Goal: Check status: Check status

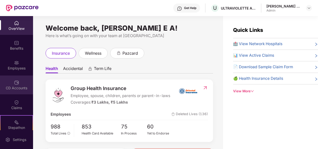
click at [14, 80] on img at bounding box center [16, 82] width 5 height 5
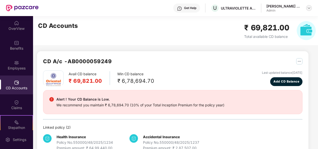
click at [308, 7] on img at bounding box center [309, 8] width 4 height 4
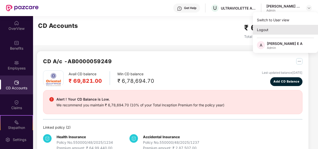
click at [270, 31] on div "Logout" at bounding box center [285, 30] width 65 height 10
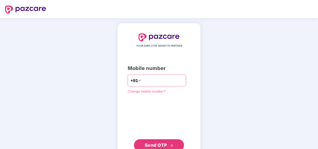
click at [142, 79] on input "number" at bounding box center [162, 80] width 41 height 8
type input "**********"
click at [156, 139] on button "Send OTP" at bounding box center [159, 145] width 50 height 12
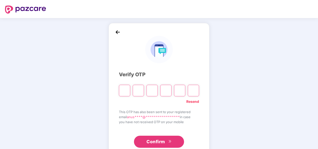
paste input "*"
type input "*"
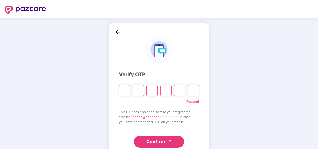
type input "*"
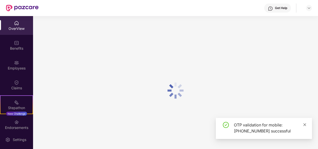
click at [303, 126] on icon "close" at bounding box center [305, 125] width 4 height 4
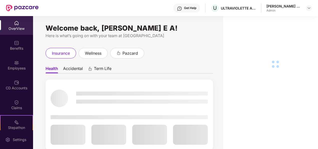
click at [22, 85] on div "CD Accounts" at bounding box center [16, 84] width 33 height 19
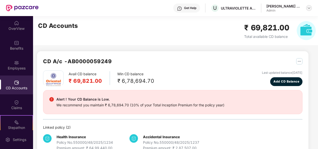
click at [307, 8] on img at bounding box center [309, 8] width 4 height 4
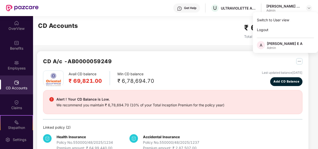
click at [207, 39] on div "CD Accounts ₹ 69,821.00 Total available CD balance" at bounding box center [176, 30] width 287 height 29
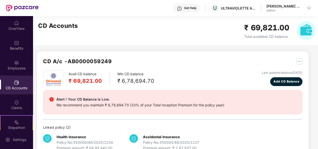
click at [302, 61] on div "CD A/c - AB0000059249 Avail CD balance ₹ 69,821.00 Min CD balance ₹ 6,78,694.70…" at bounding box center [172, 103] width 271 height 105
click at [301, 61] on img "button" at bounding box center [299, 61] width 6 height 6
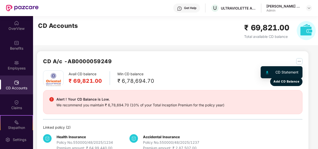
click at [273, 70] on div at bounding box center [269, 72] width 11 height 6
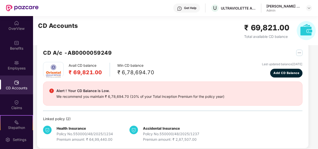
scroll to position [13, 0]
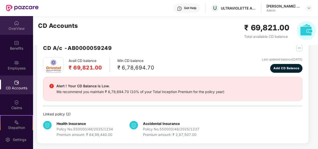
click at [12, 26] on div "OverView" at bounding box center [16, 25] width 33 height 19
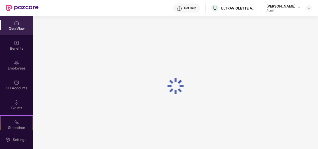
scroll to position [0, 0]
click at [15, 30] on div "OverView" at bounding box center [16, 28] width 33 height 5
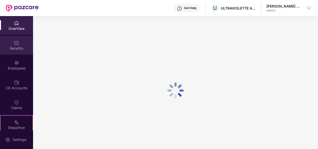
click at [14, 48] on div "Benefits" at bounding box center [16, 48] width 33 height 5
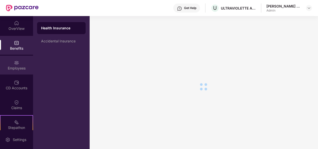
click at [15, 66] on div "Employees" at bounding box center [16, 68] width 33 height 5
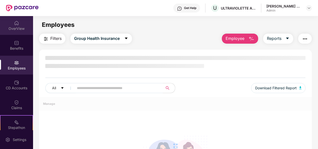
click at [14, 25] on img at bounding box center [16, 23] width 5 height 5
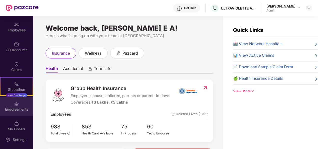
scroll to position [44, 0]
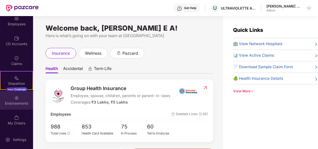
click at [18, 101] on div "Endorsements" at bounding box center [16, 103] width 33 height 5
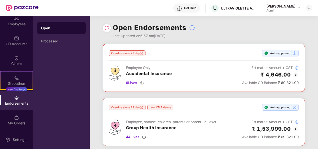
click at [134, 82] on span "9 Lives" at bounding box center [131, 83] width 11 height 6
click at [147, 10] on div "Get Help U ULTRAVIOLETTE AUTOMOTIVE PRIVATE LIMITED [PERSON_NAME] E A Admin" at bounding box center [175, 8] width 273 height 16
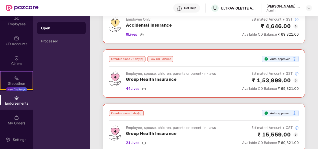
scroll to position [50, 0]
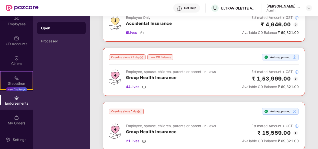
click at [131, 87] on span "44 Lives" at bounding box center [133, 87] width 14 height 6
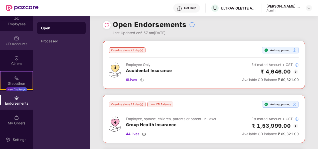
scroll to position [0, 0]
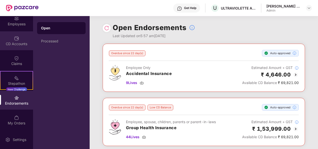
click at [11, 38] on div "CD Accounts" at bounding box center [16, 40] width 33 height 19
